Goal: Task Accomplishment & Management: Complete application form

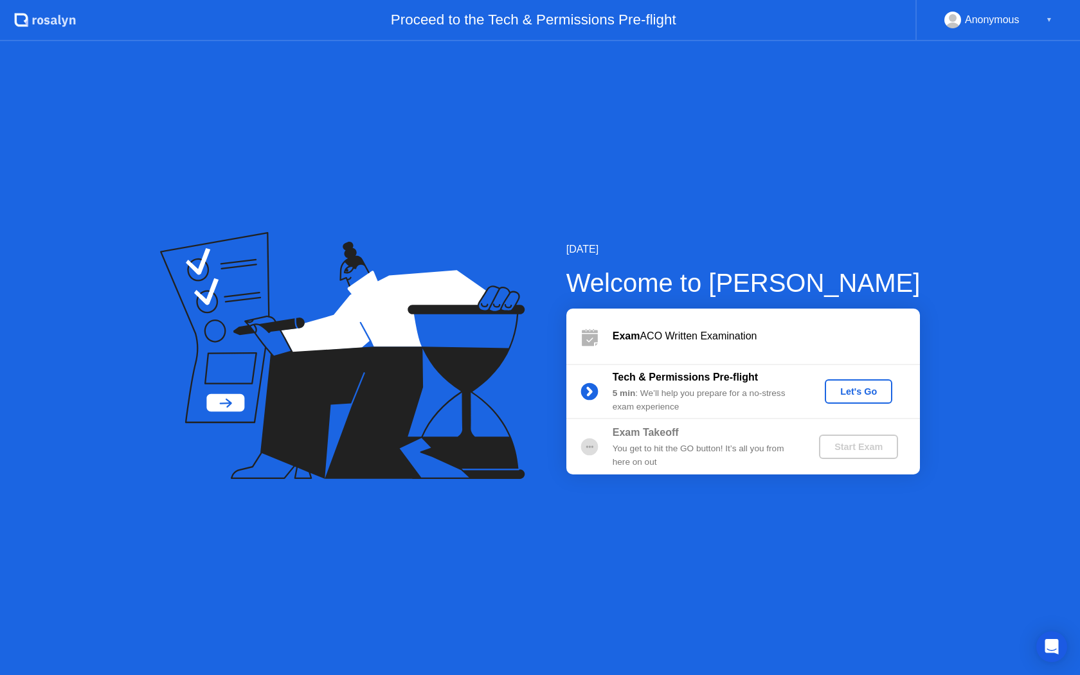
click at [843, 397] on div "Let's Go" at bounding box center [858, 392] width 57 height 10
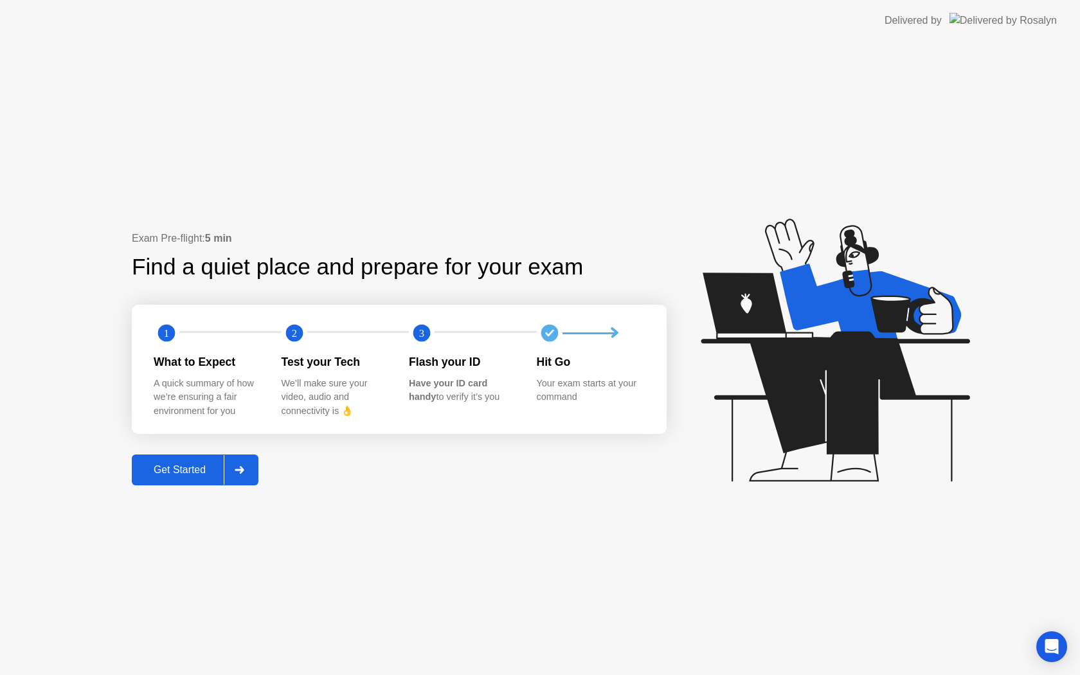
click at [187, 473] on div "Get Started" at bounding box center [180, 470] width 88 height 12
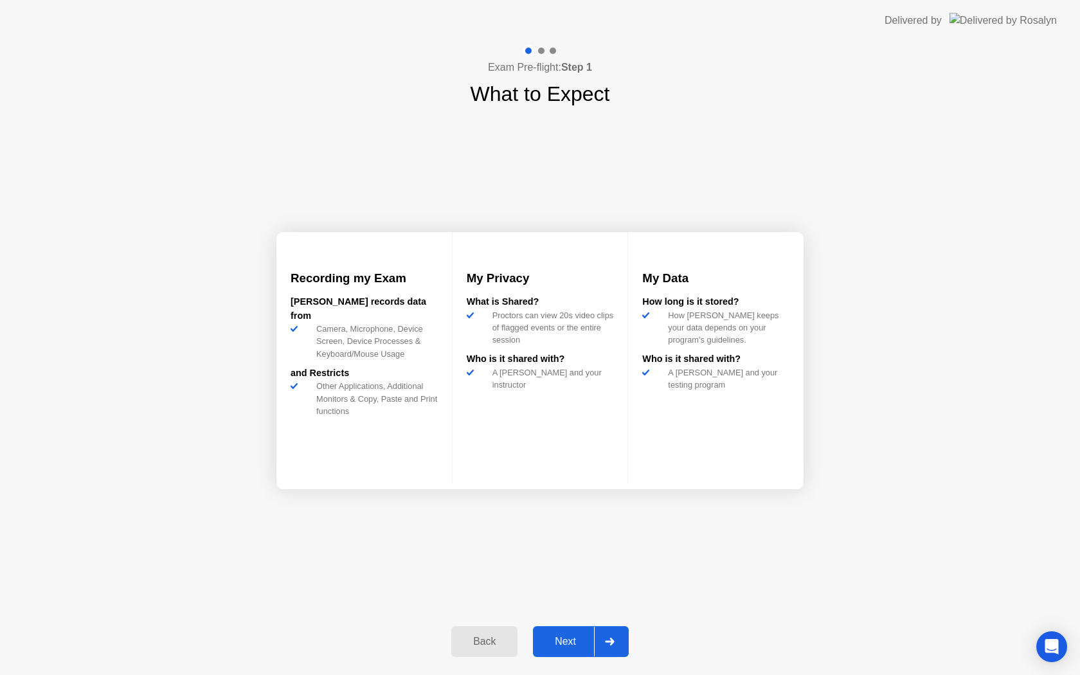
click at [556, 641] on div "Next" at bounding box center [565, 642] width 57 height 12
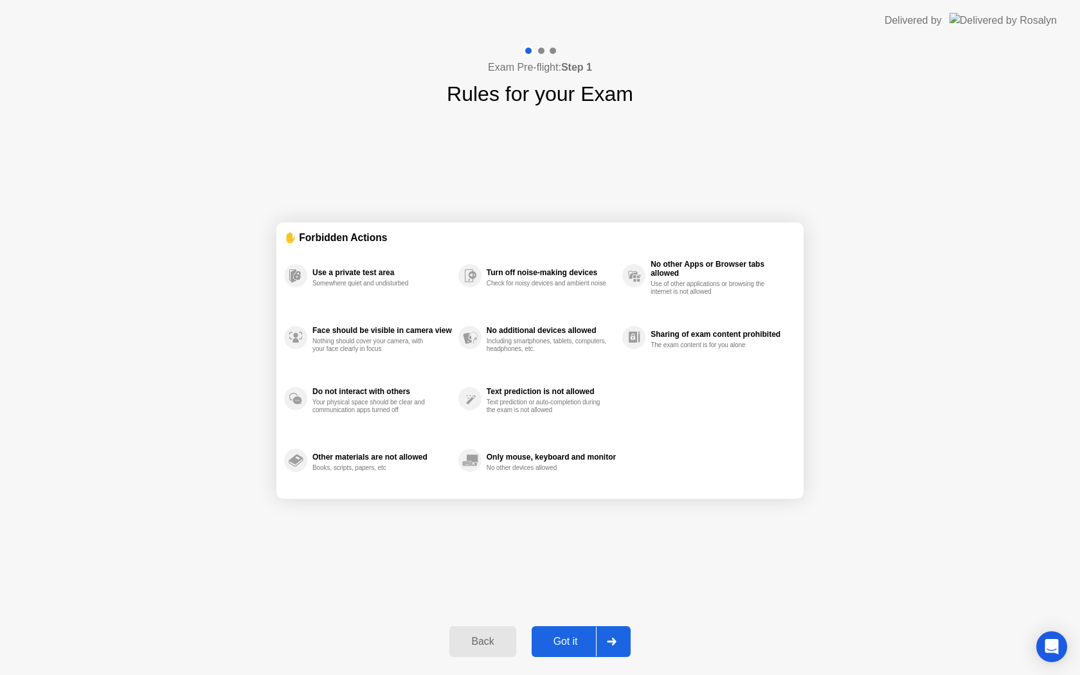
click at [568, 646] on div "Got it" at bounding box center [566, 642] width 60 height 12
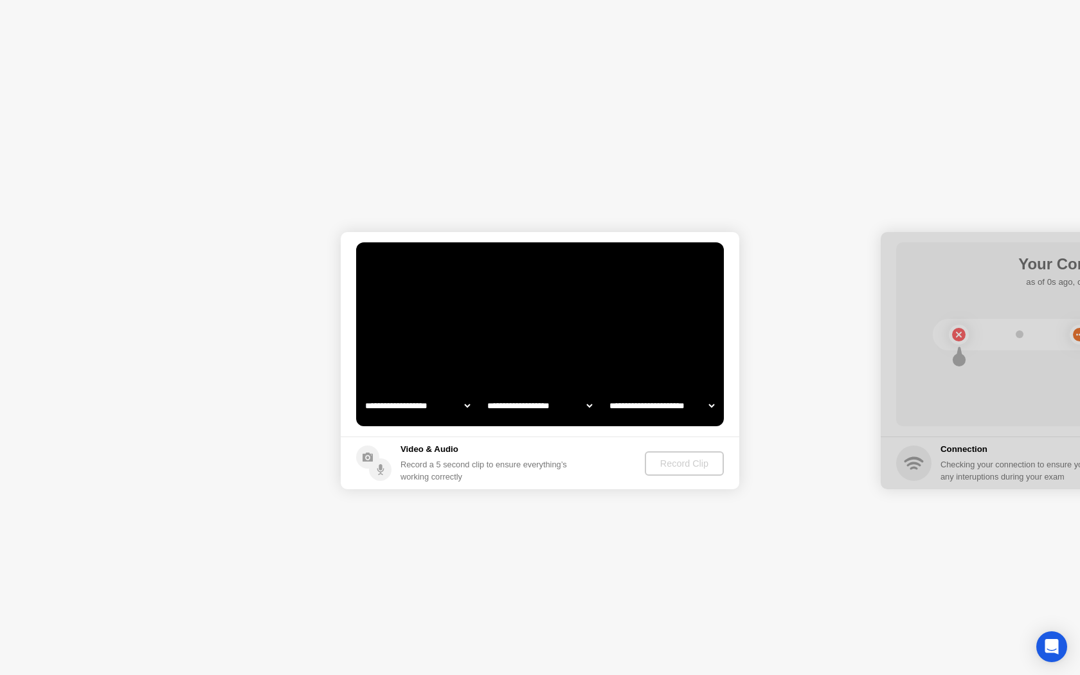
select select "**********"
select select "*******"
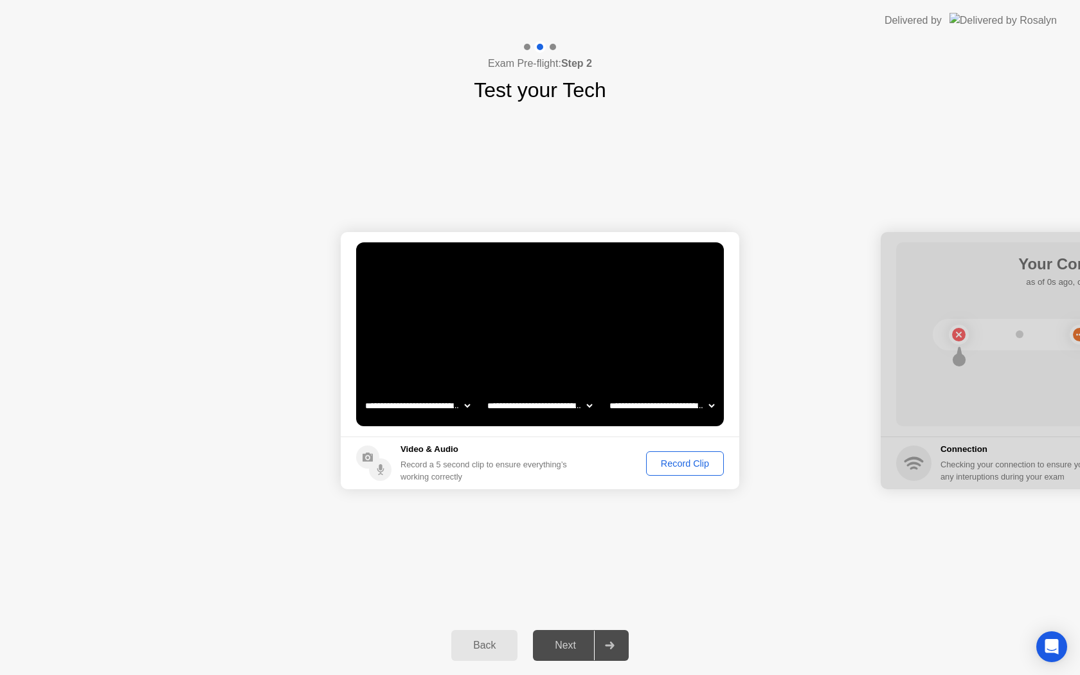
click at [679, 468] on div "Record Clip" at bounding box center [685, 464] width 69 height 10
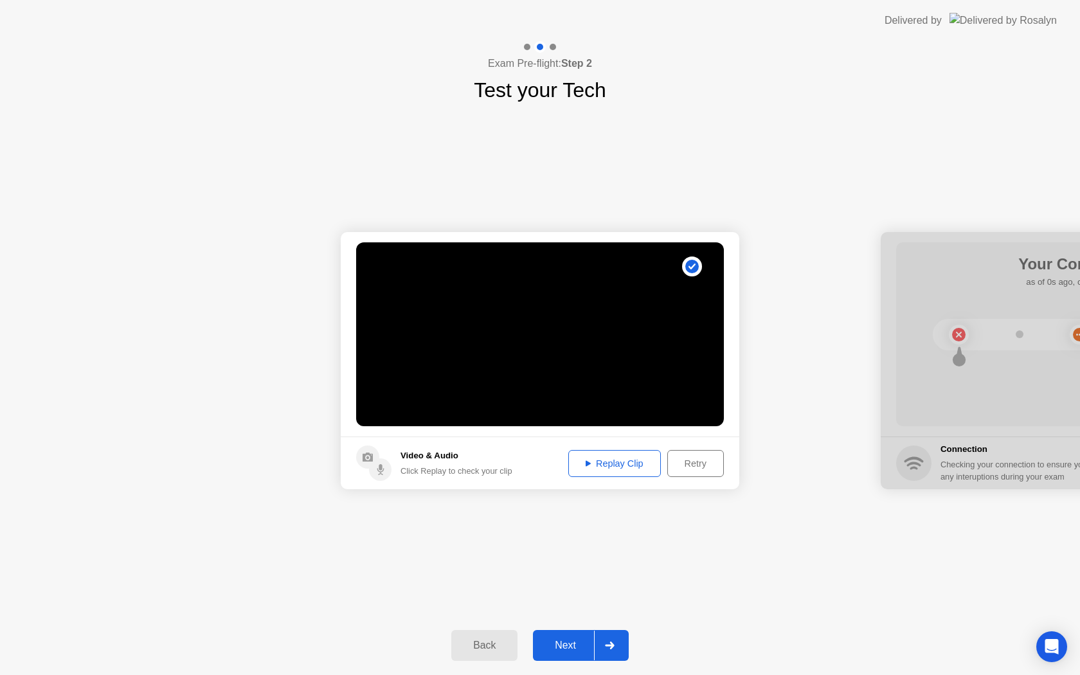
click at [620, 460] on div "Replay Clip" at bounding box center [615, 464] width 84 height 10
click at [586, 463] on icon at bounding box center [588, 463] width 5 height 6
click at [689, 464] on div "Retry" at bounding box center [696, 464] width 48 height 10
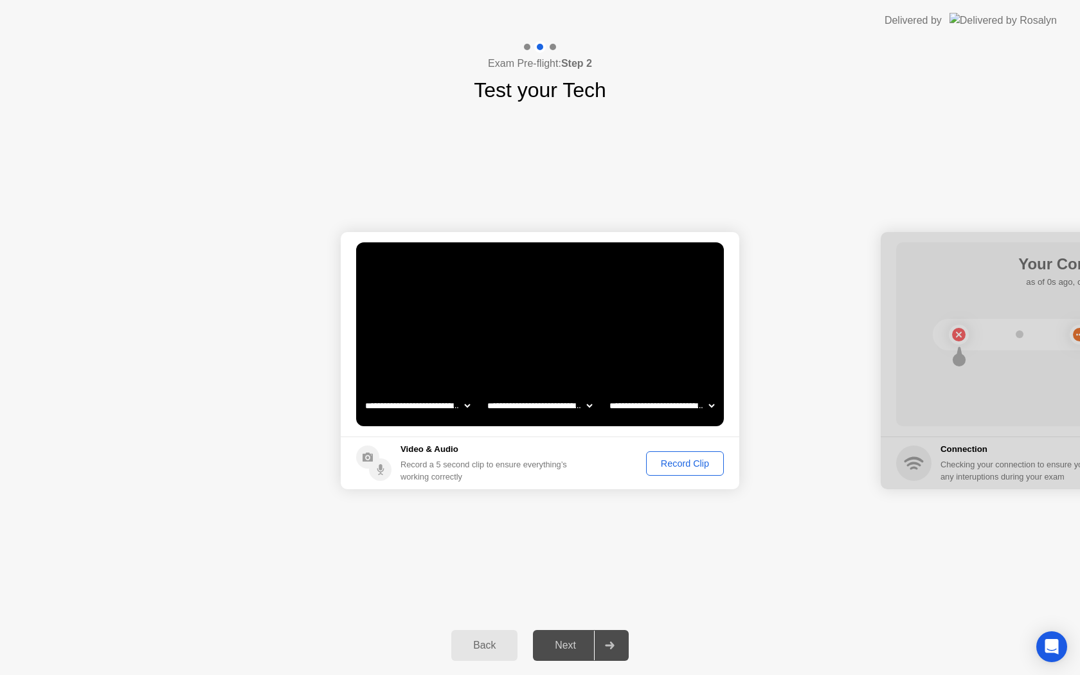
click at [689, 464] on div "Record Clip" at bounding box center [685, 464] width 69 height 10
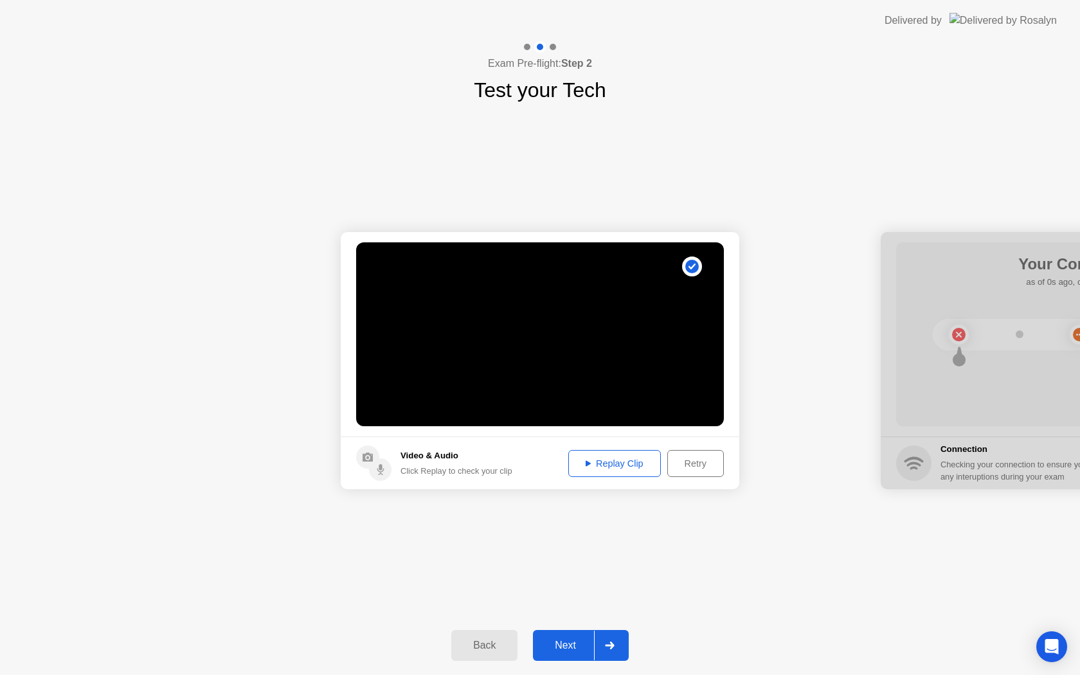
click at [587, 463] on icon at bounding box center [588, 463] width 5 height 6
click at [687, 462] on div "Retry" at bounding box center [696, 464] width 48 height 10
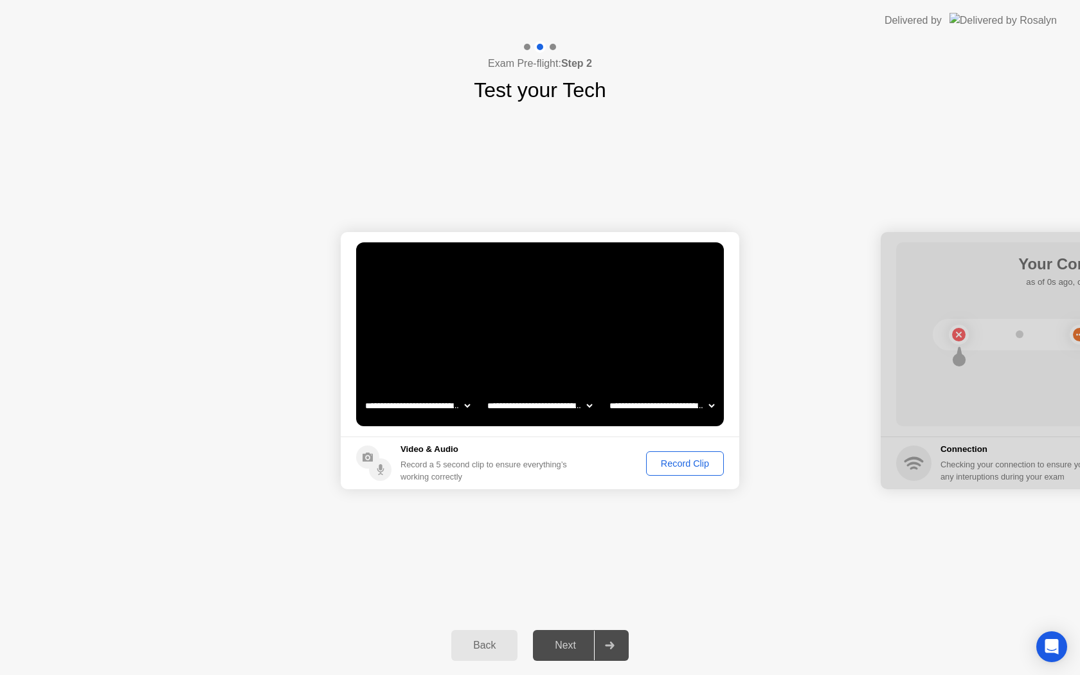
click at [687, 462] on div "Record Clip" at bounding box center [685, 464] width 69 height 10
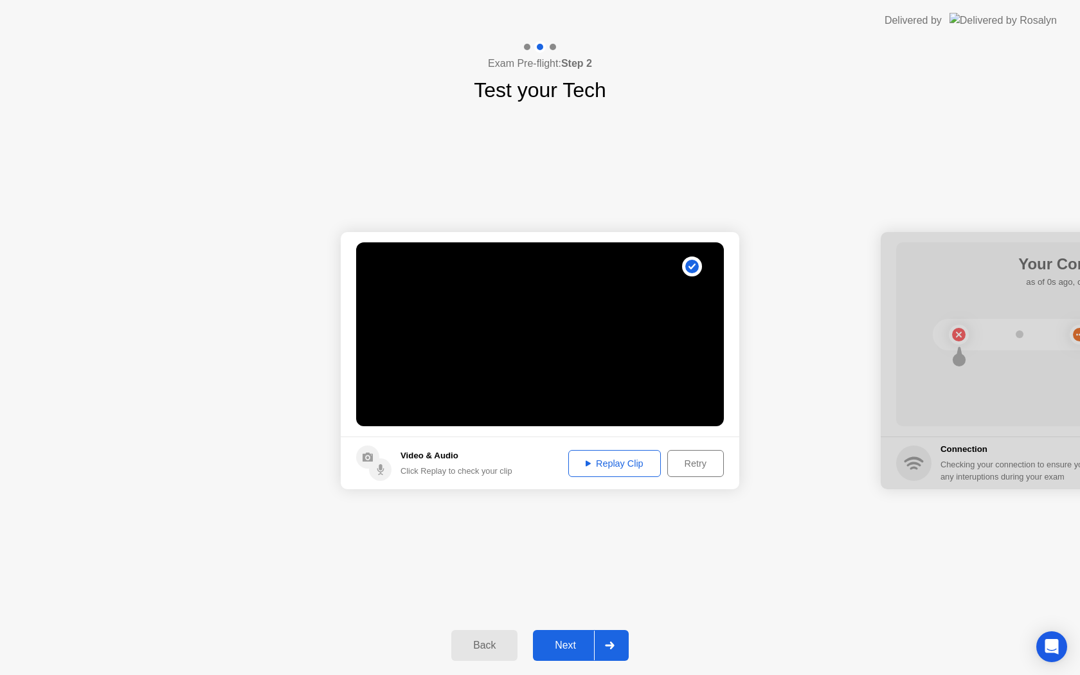
click at [561, 643] on div "Next" at bounding box center [565, 646] width 57 height 12
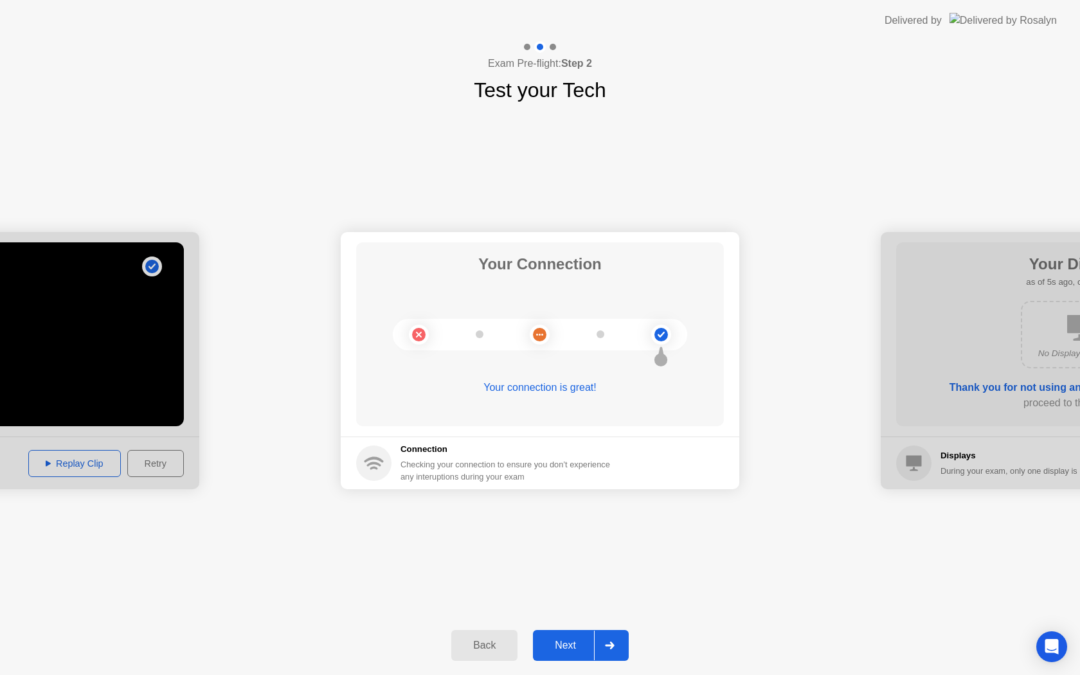
click at [567, 649] on div "Next" at bounding box center [565, 646] width 57 height 12
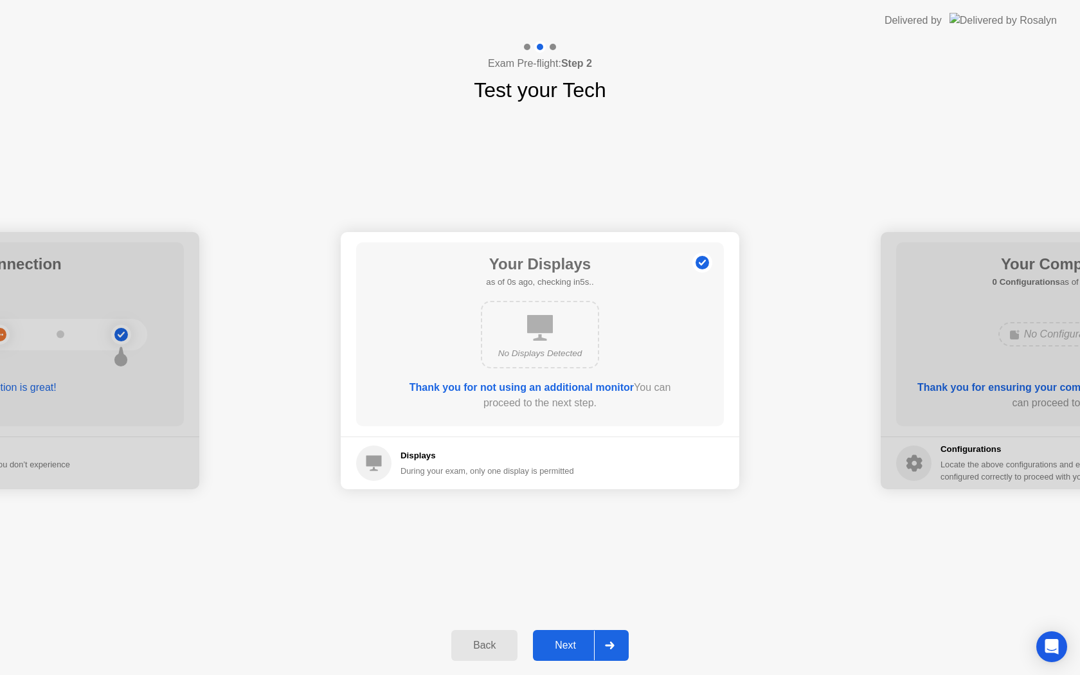
click at [567, 649] on div "Next" at bounding box center [565, 646] width 57 height 12
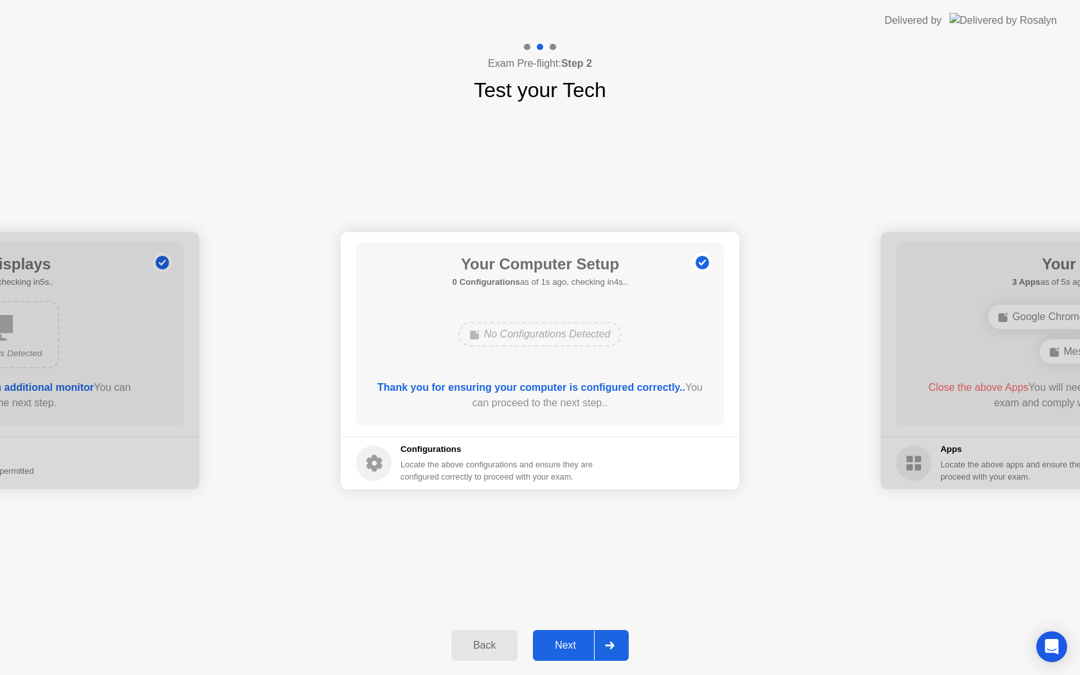
click at [567, 649] on div "Next" at bounding box center [565, 646] width 57 height 12
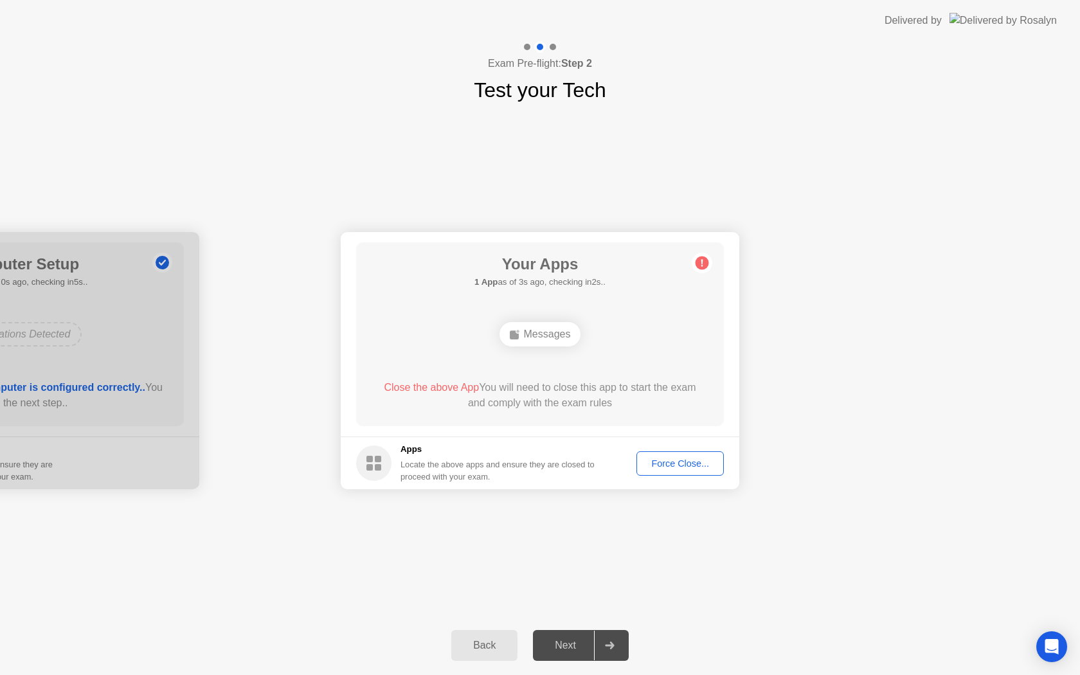
click at [381, 467] on circle at bounding box center [373, 463] width 35 height 35
click at [661, 464] on div "Force Close..." at bounding box center [680, 464] width 78 height 10
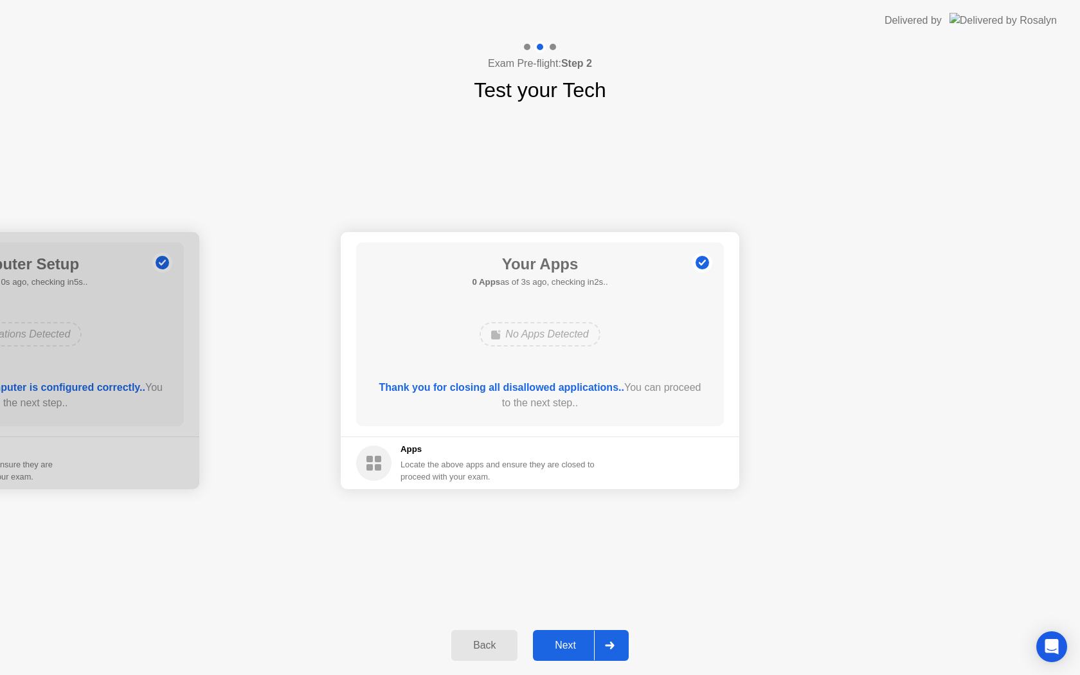
click at [569, 642] on div "Next" at bounding box center [565, 646] width 57 height 12
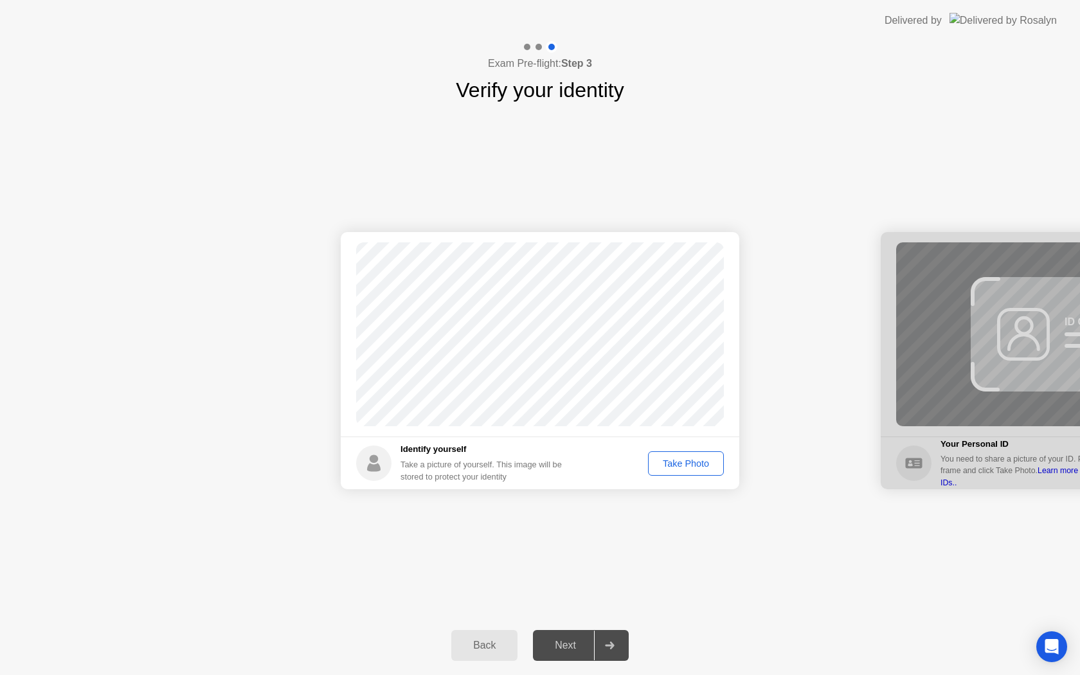
click at [695, 463] on div "Take Photo" at bounding box center [686, 464] width 67 height 10
click at [561, 650] on div "Next" at bounding box center [565, 646] width 57 height 12
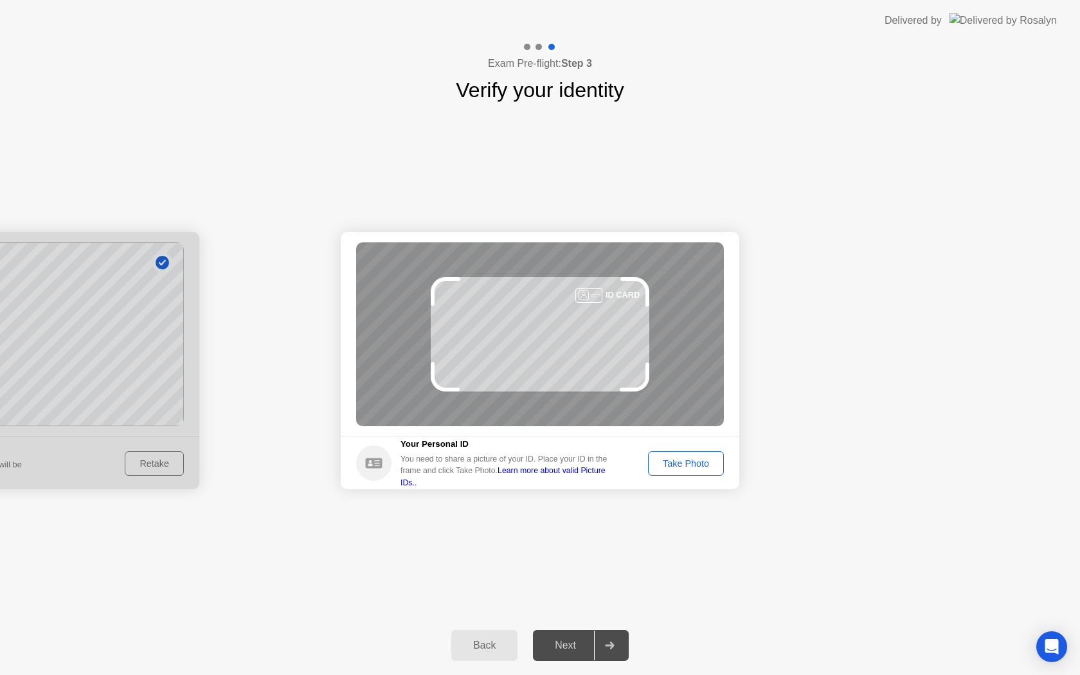
click at [691, 453] on button "Take Photo" at bounding box center [686, 463] width 76 height 24
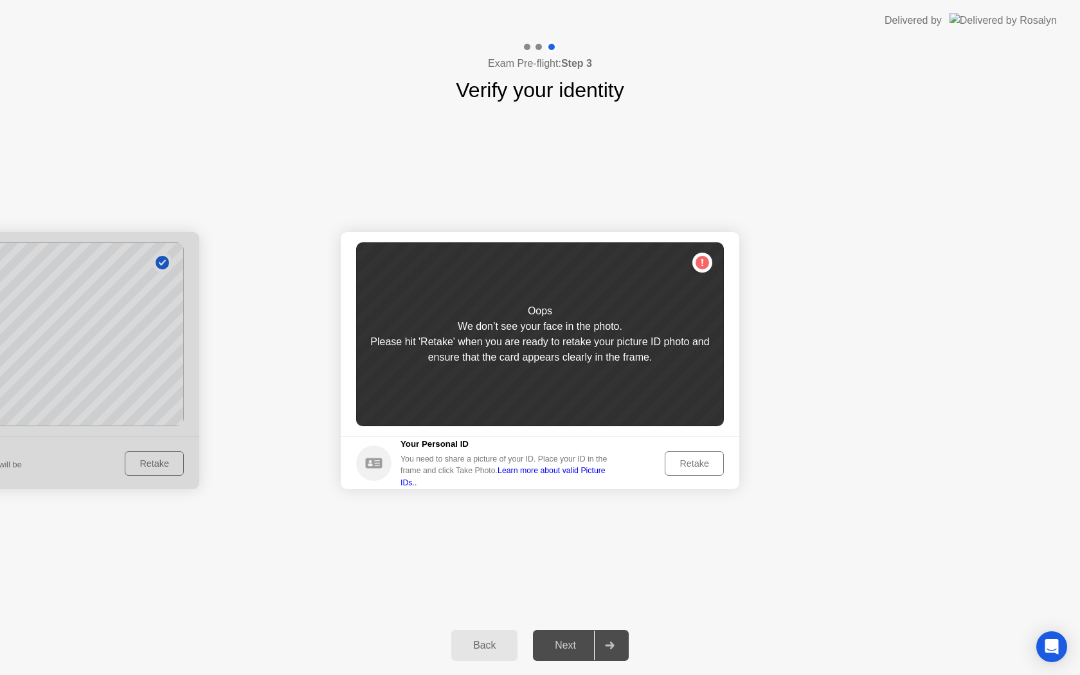
click at [682, 464] on div "Retake" at bounding box center [695, 464] width 50 height 10
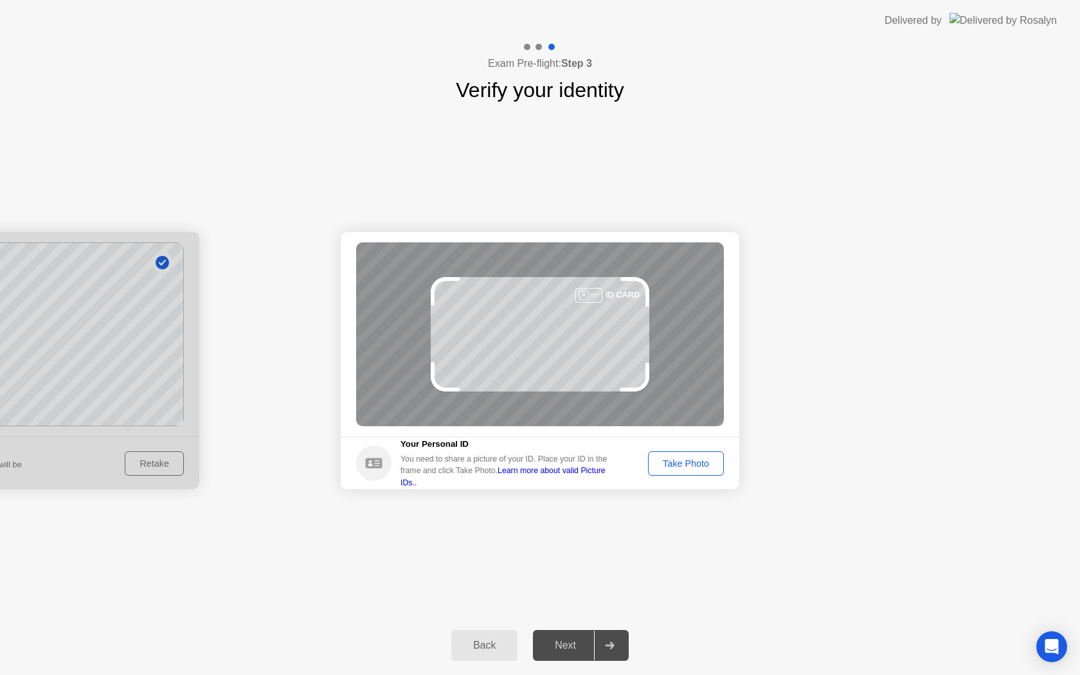
click at [682, 464] on div "Take Photo" at bounding box center [686, 464] width 67 height 10
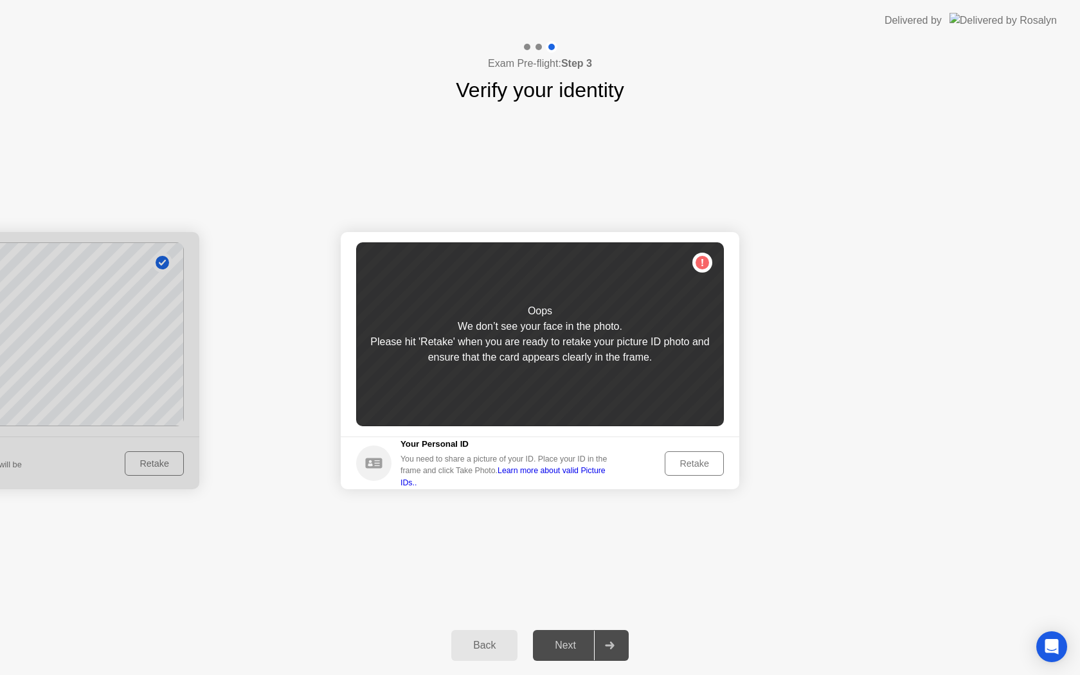
click at [682, 464] on div "Retake" at bounding box center [695, 464] width 50 height 10
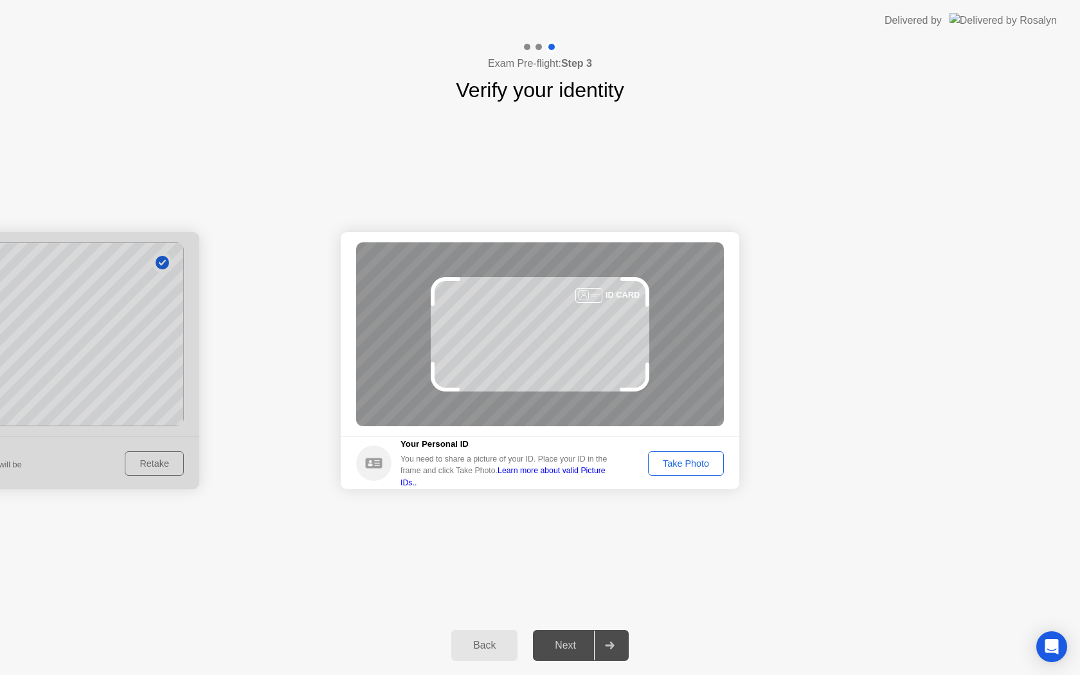
click at [682, 464] on div "Take Photo" at bounding box center [686, 464] width 67 height 10
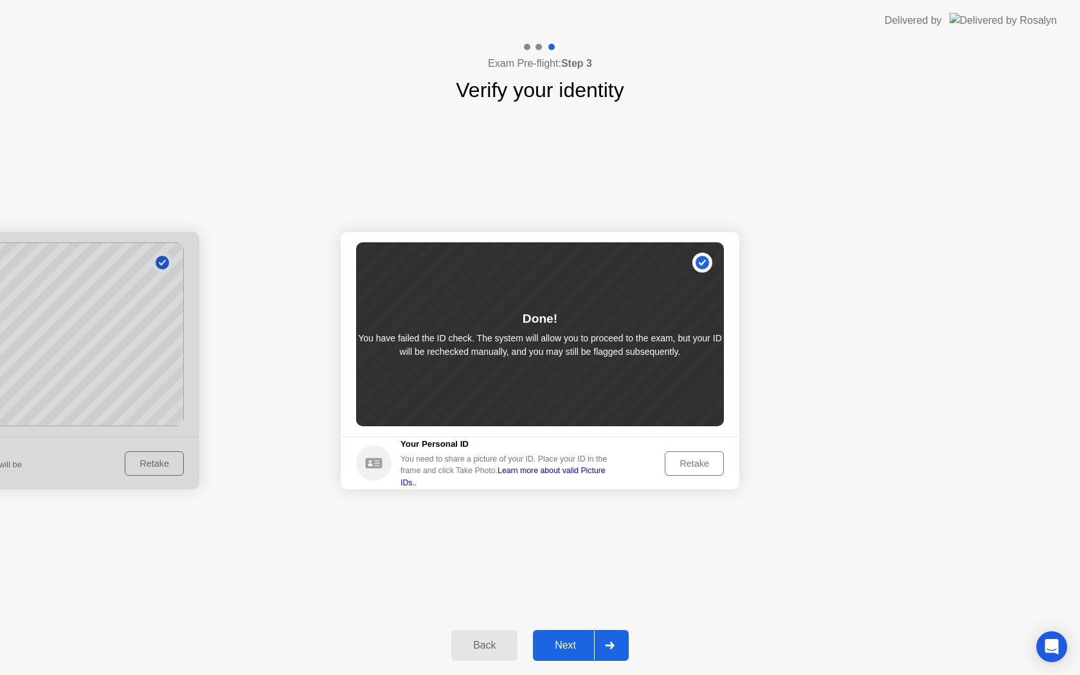
click at [682, 464] on div "Retake" at bounding box center [695, 464] width 50 height 10
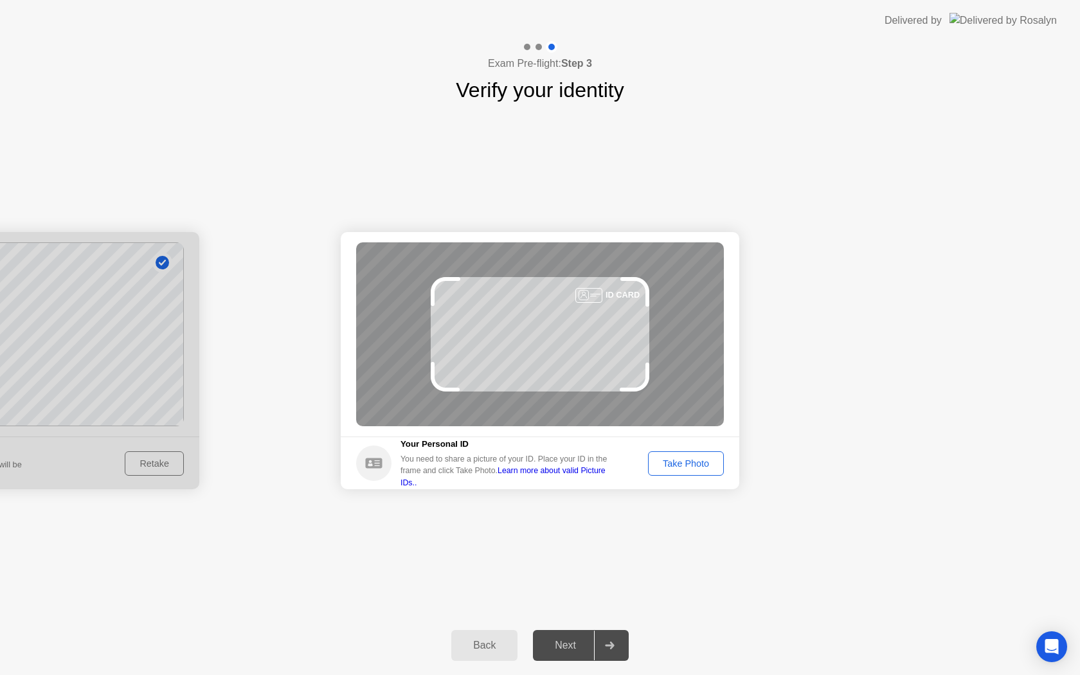
click at [682, 464] on div "Take Photo" at bounding box center [686, 464] width 67 height 10
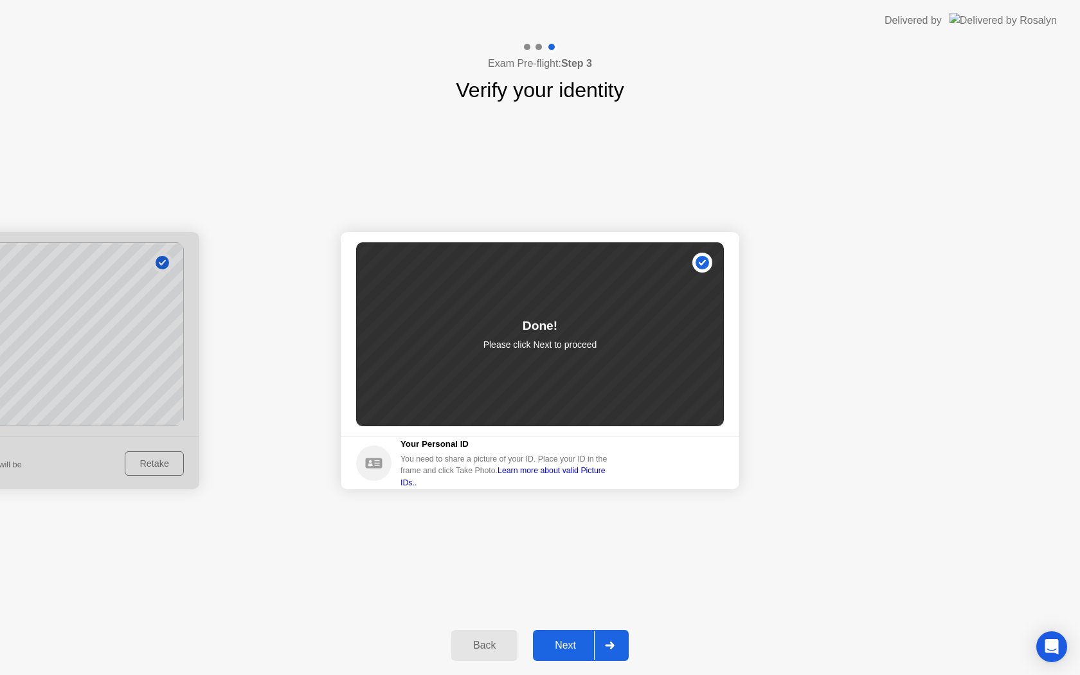
click at [564, 640] on div "Next" at bounding box center [565, 646] width 57 height 12
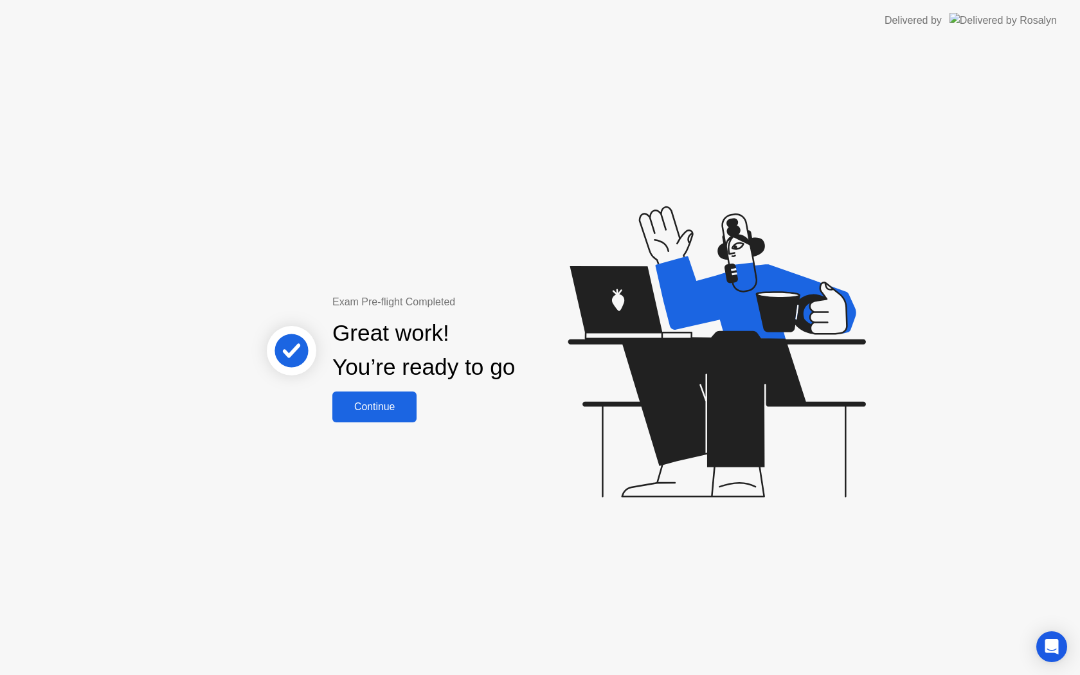
click at [787, 119] on div "Exam Pre-flight Completed Great work! You’re ready to go Continue" at bounding box center [540, 358] width 1080 height 634
click at [369, 405] on div "Continue" at bounding box center [374, 407] width 77 height 12
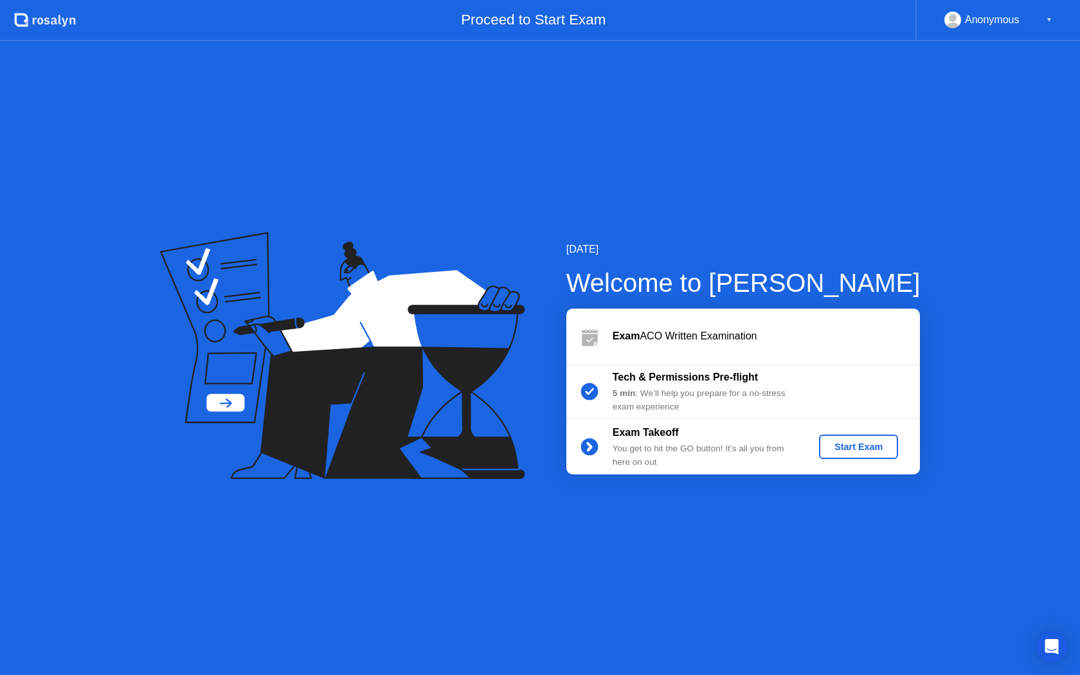
click at [872, 446] on div "Start Exam" at bounding box center [859, 447] width 69 height 10
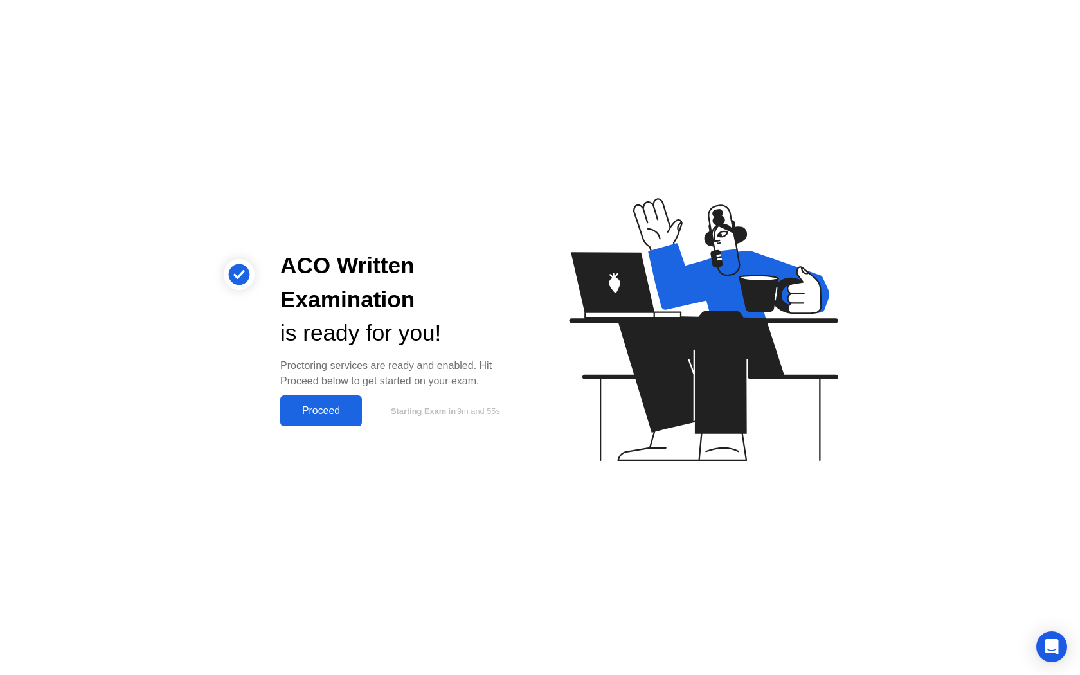
click at [332, 410] on div "Proceed" at bounding box center [321, 411] width 74 height 12
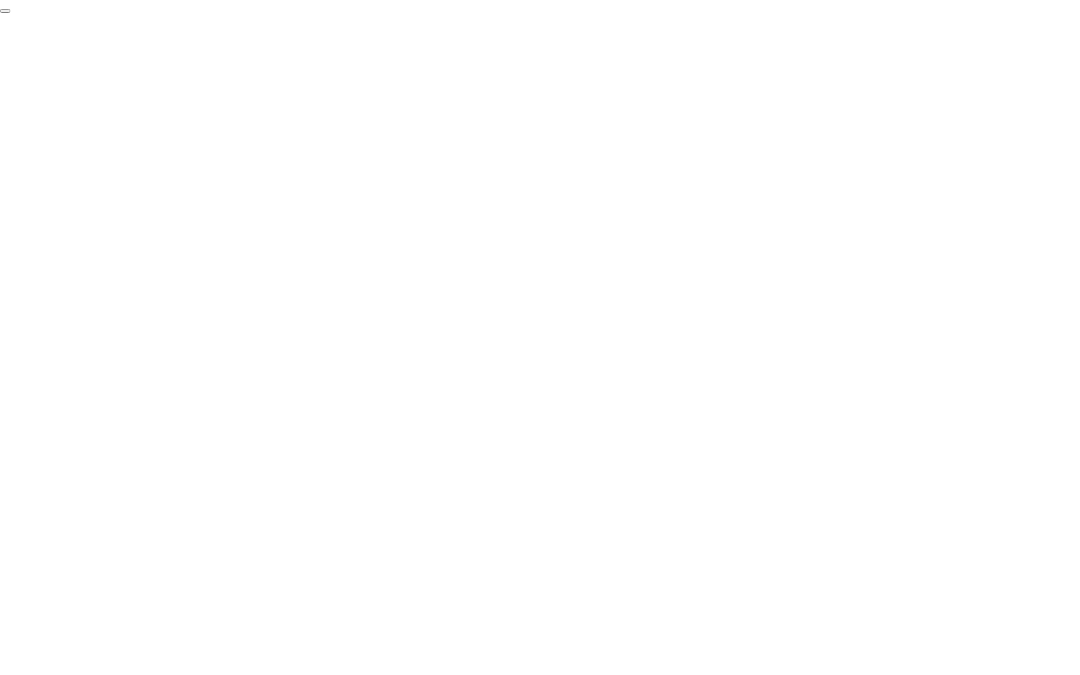
click div "End Proctoring Session"
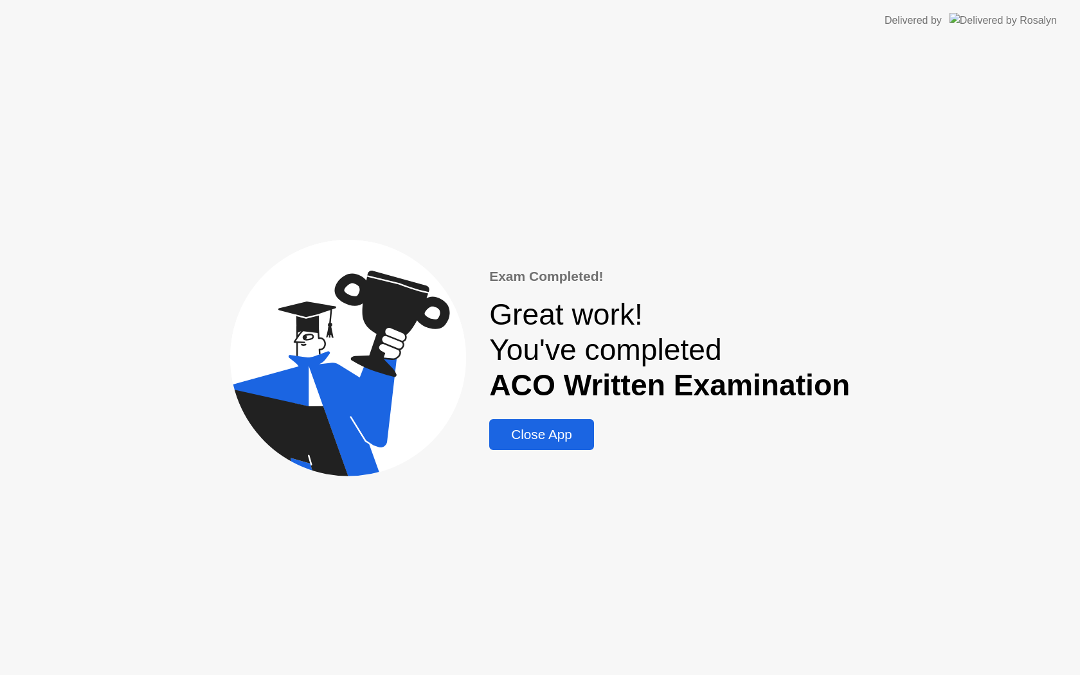
click at [575, 442] on div "Close App" at bounding box center [541, 434] width 97 height 15
